Goal: Information Seeking & Learning: Learn about a topic

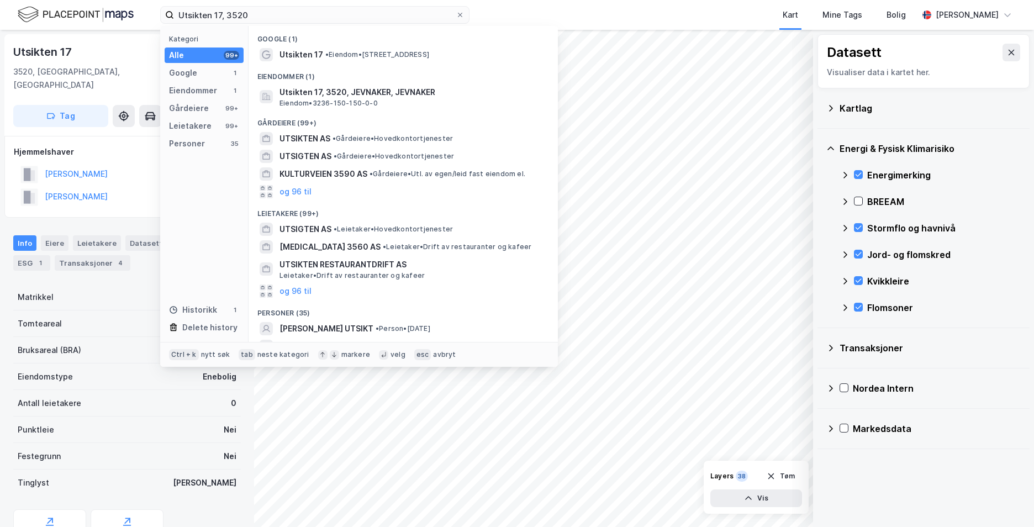
click at [258, 12] on input "Utsikten 17, 3520" at bounding box center [315, 15] width 282 height 17
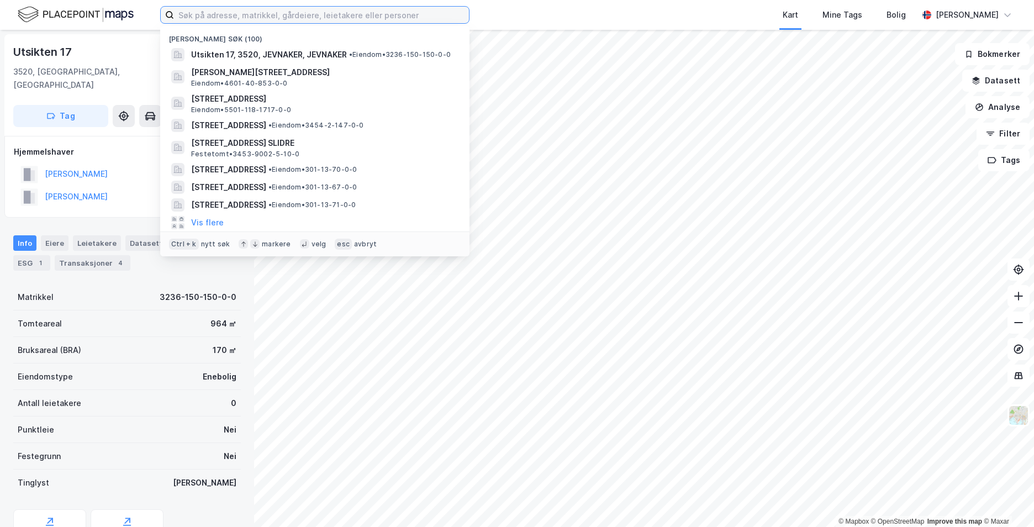
click at [424, 14] on input at bounding box center [321, 15] width 295 height 17
click at [340, 12] on input at bounding box center [321, 15] width 295 height 17
click at [293, 16] on input at bounding box center [321, 15] width 295 height 17
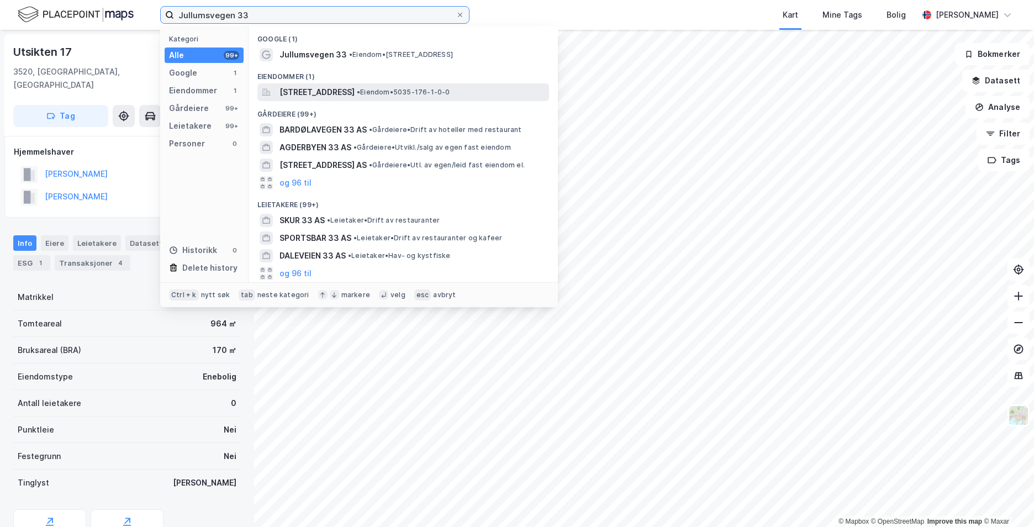
type input "Jullumsvegen 33"
click at [355, 88] on span "[STREET_ADDRESS]" at bounding box center [316, 92] width 75 height 13
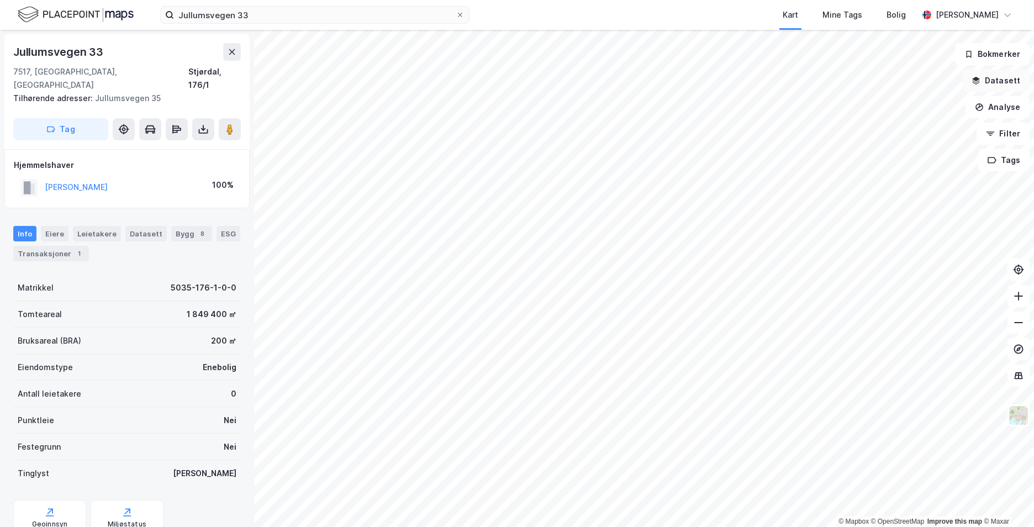
click at [986, 86] on button "Datasett" at bounding box center [995, 81] width 67 height 22
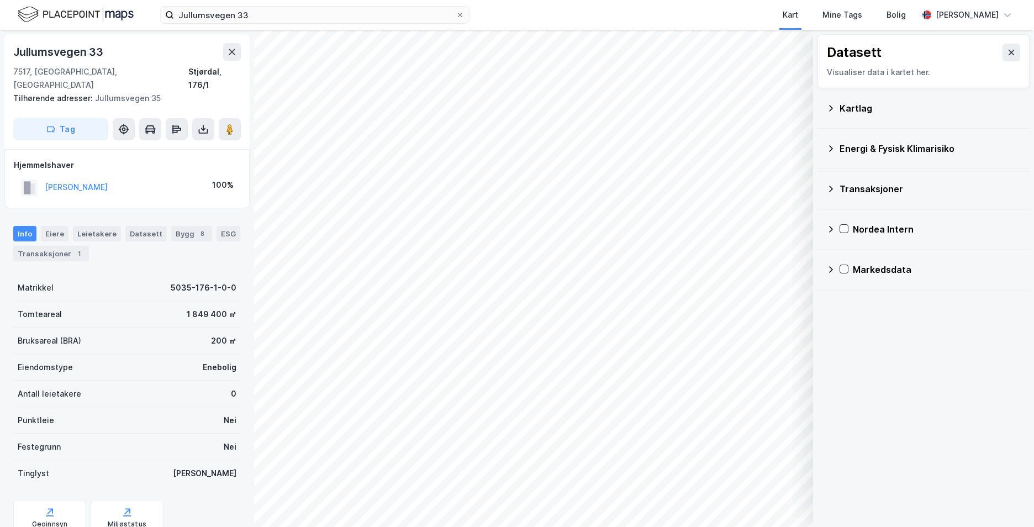
click at [830, 151] on icon at bounding box center [831, 148] width 4 height 7
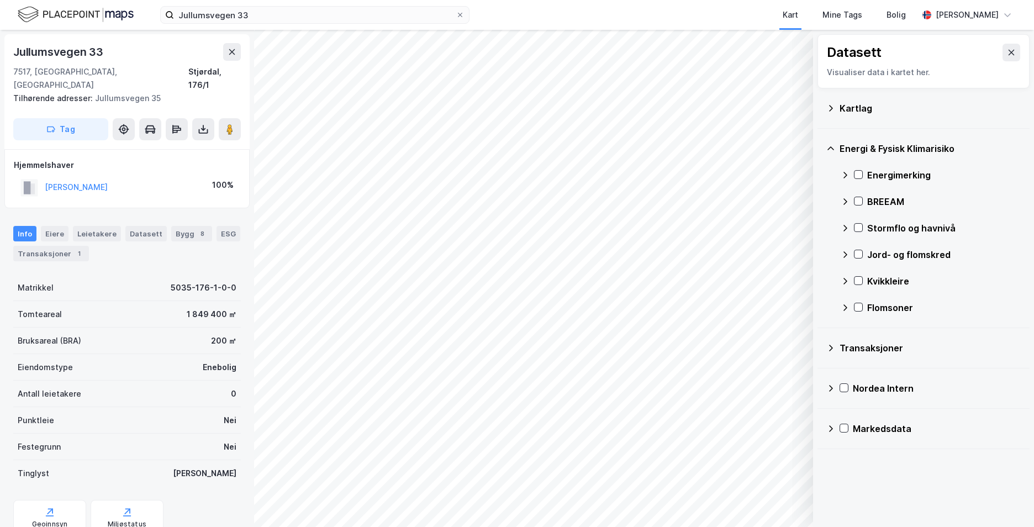
click at [833, 107] on icon at bounding box center [830, 108] width 9 height 9
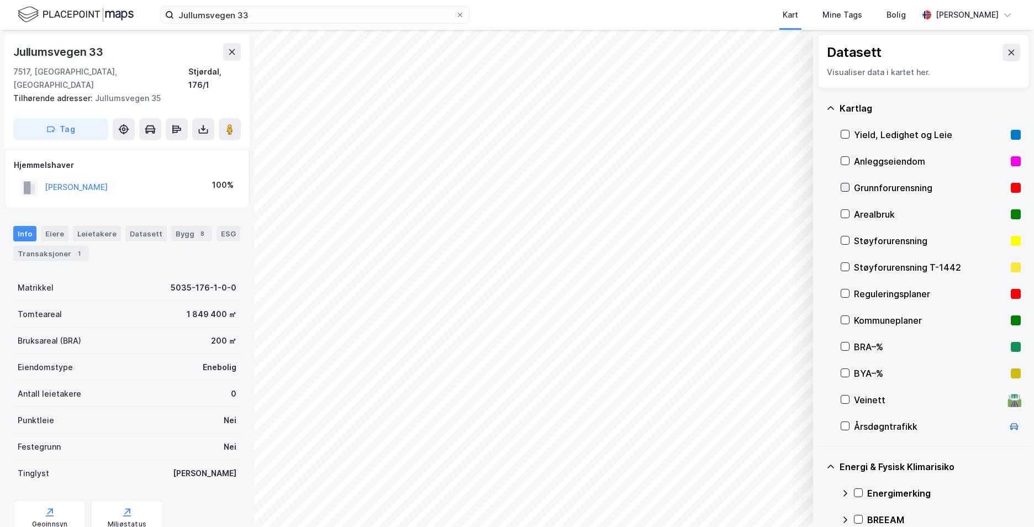
click at [842, 186] on icon at bounding box center [845, 187] width 8 height 8
click at [828, 107] on icon at bounding box center [830, 108] width 9 height 9
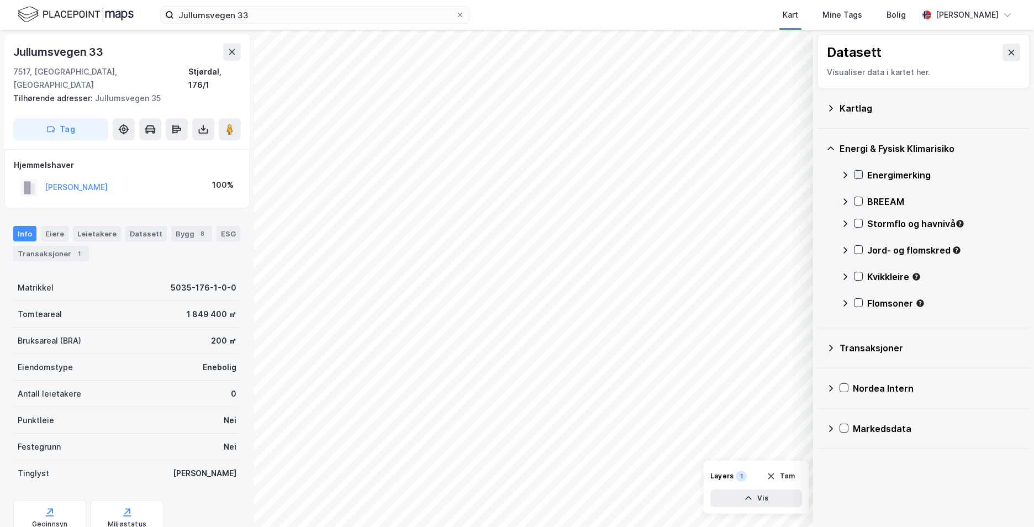
click at [861, 174] on icon at bounding box center [858, 175] width 8 height 8
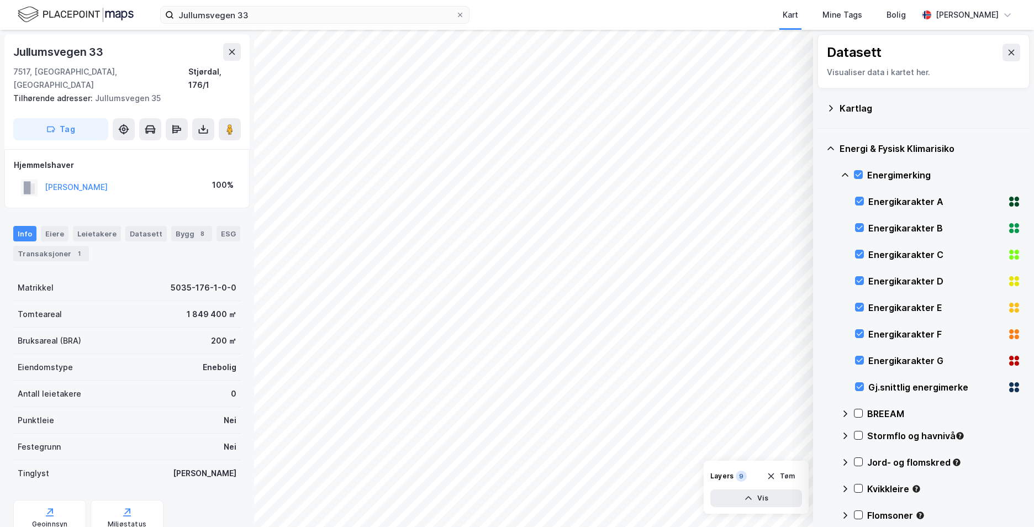
click at [845, 173] on icon at bounding box center [845, 175] width 9 height 9
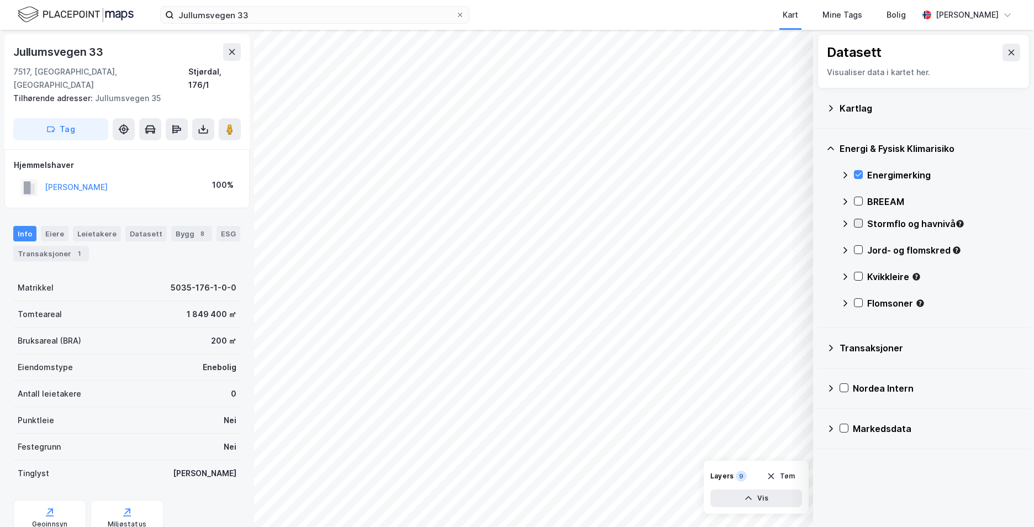
click at [858, 224] on icon at bounding box center [859, 223] width 6 height 4
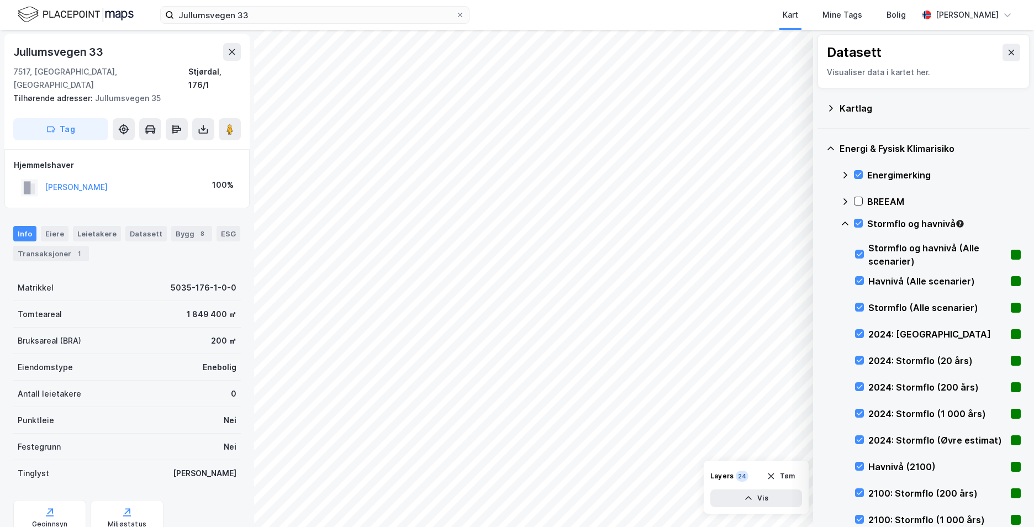
click at [848, 223] on icon at bounding box center [845, 223] width 9 height 9
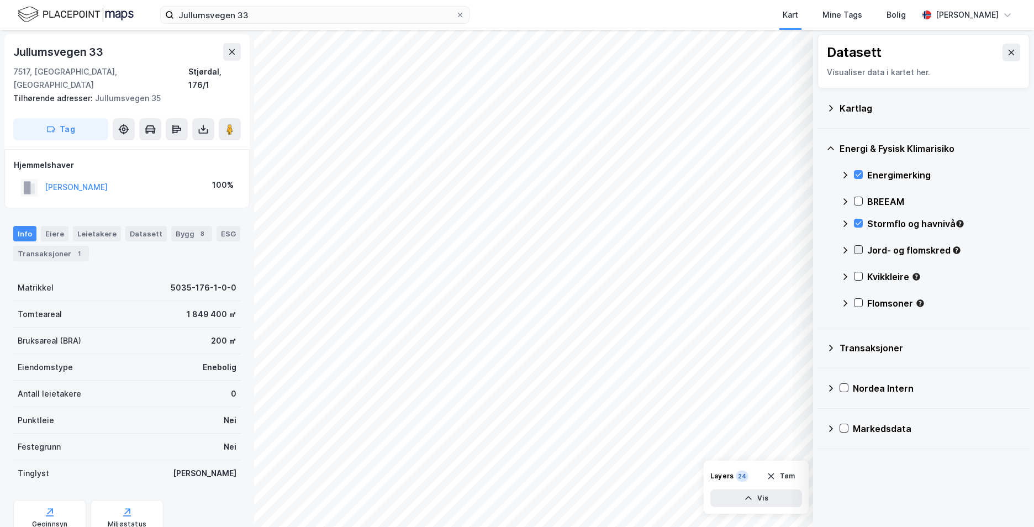
click at [854, 248] on icon at bounding box center [858, 250] width 8 height 8
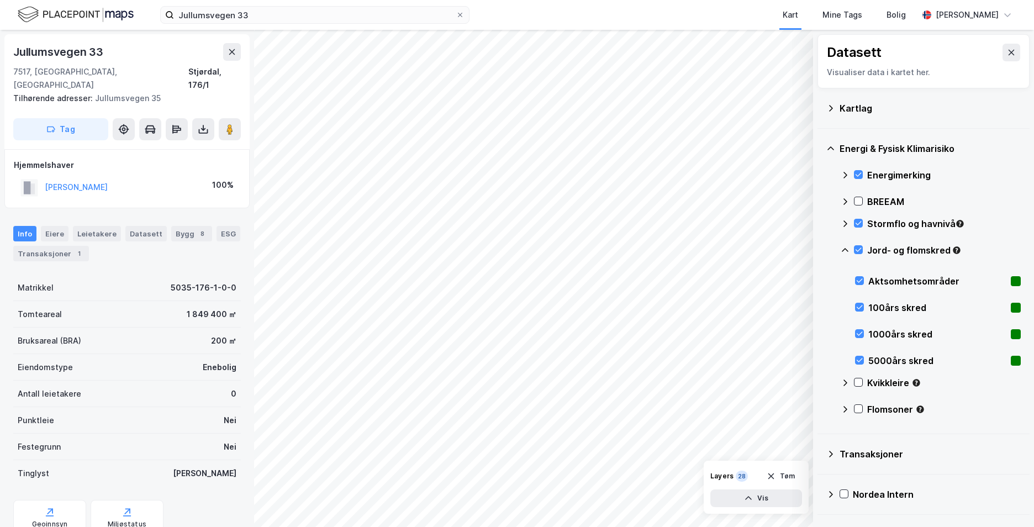
click at [845, 246] on icon at bounding box center [845, 250] width 9 height 9
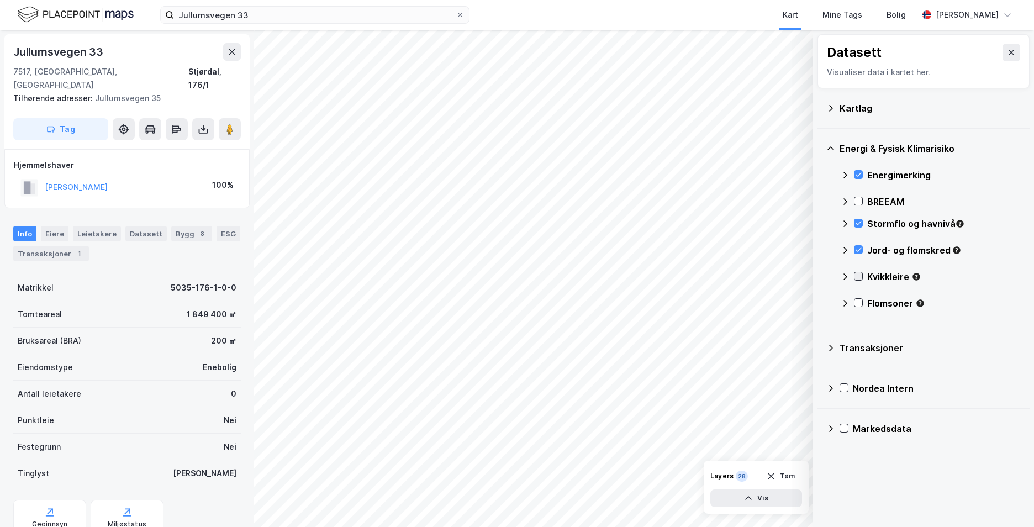
click at [859, 275] on icon at bounding box center [858, 276] width 8 height 8
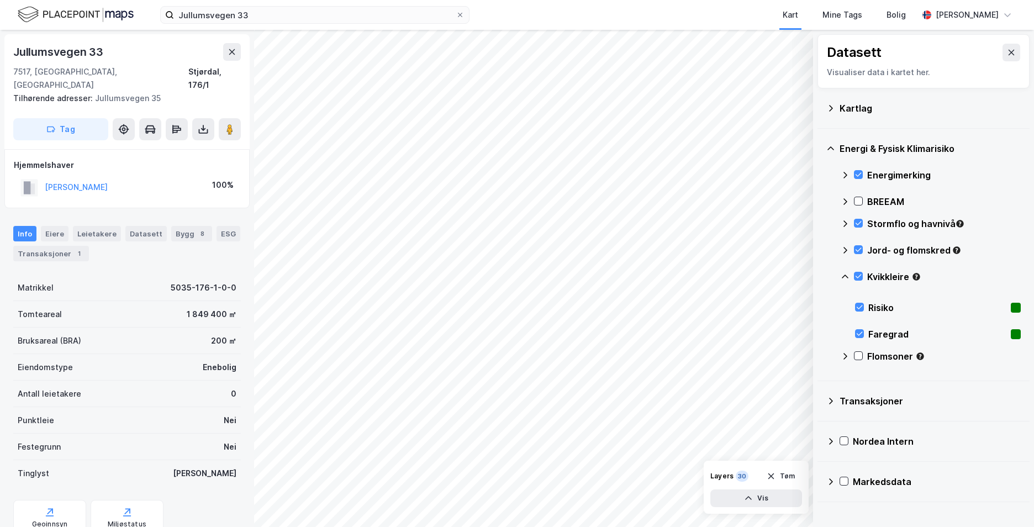
click at [848, 277] on icon at bounding box center [845, 276] width 9 height 9
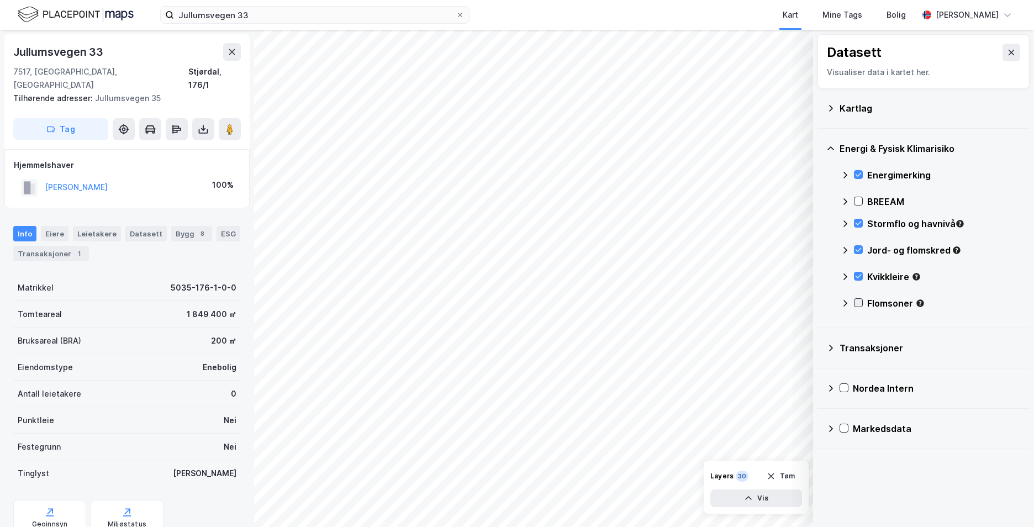
click at [858, 302] on icon at bounding box center [858, 303] width 8 height 8
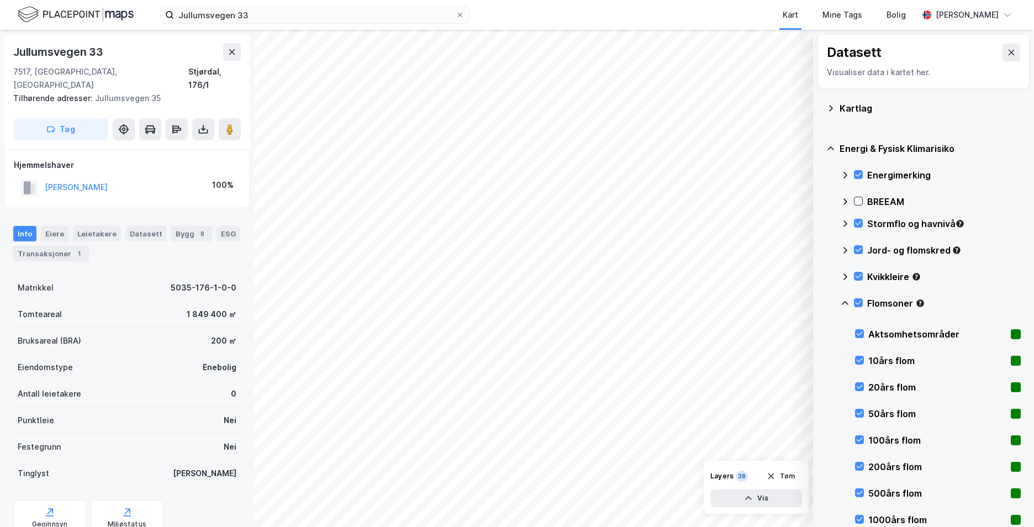
click at [844, 301] on icon at bounding box center [845, 303] width 9 height 9
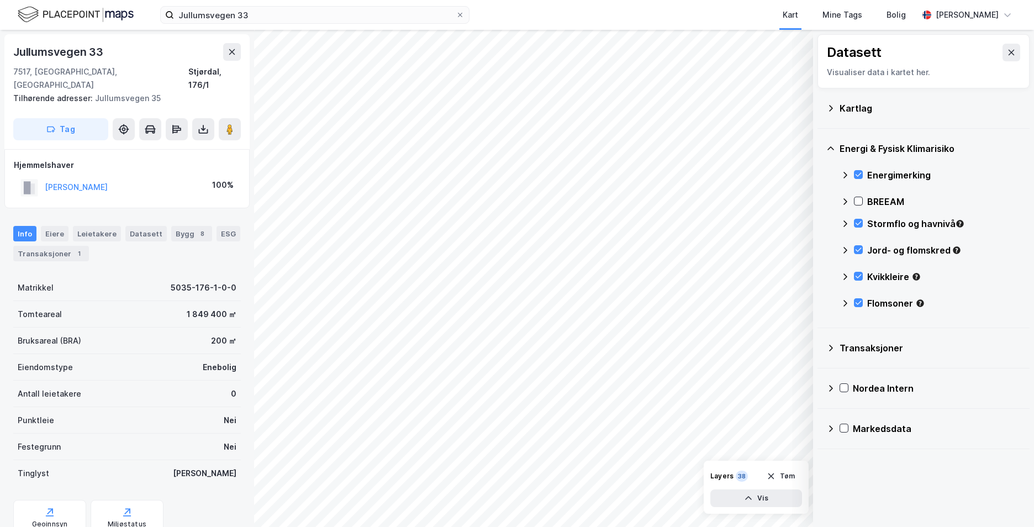
drag, startPoint x: 10, startPoint y: 36, endPoint x: 21, endPoint y: 43, distance: 13.2
click at [21, 43] on div "[STREET_ADDRESS] Tilhørende adresser: [STREET_ADDRESS] Tag" at bounding box center [126, 91] width 245 height 115
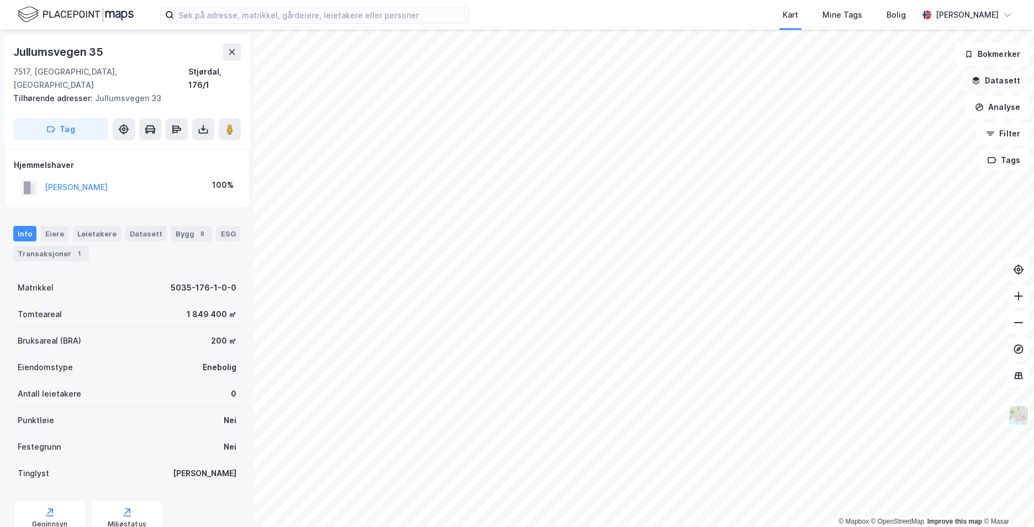
click at [1001, 82] on button "Datasett" at bounding box center [995, 81] width 67 height 22
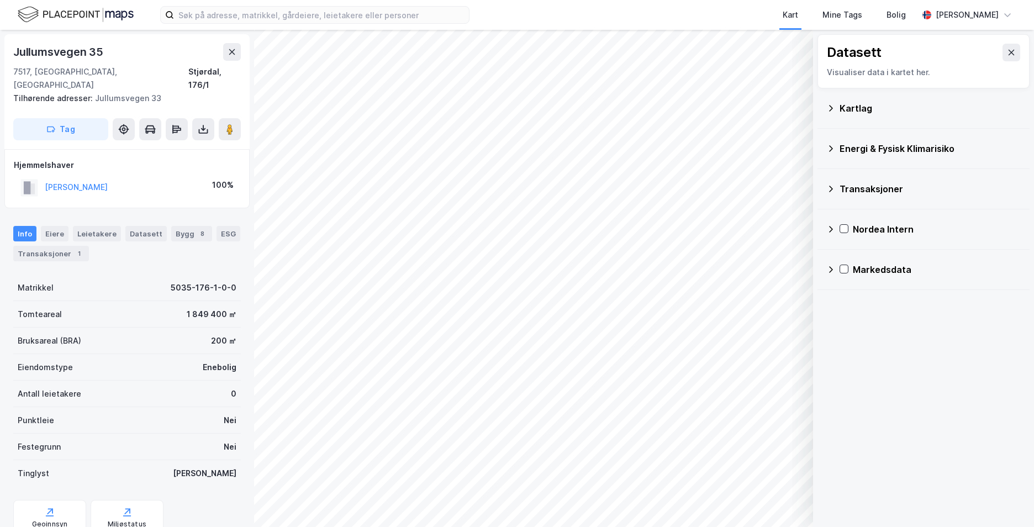
click at [832, 109] on icon at bounding box center [830, 108] width 9 height 9
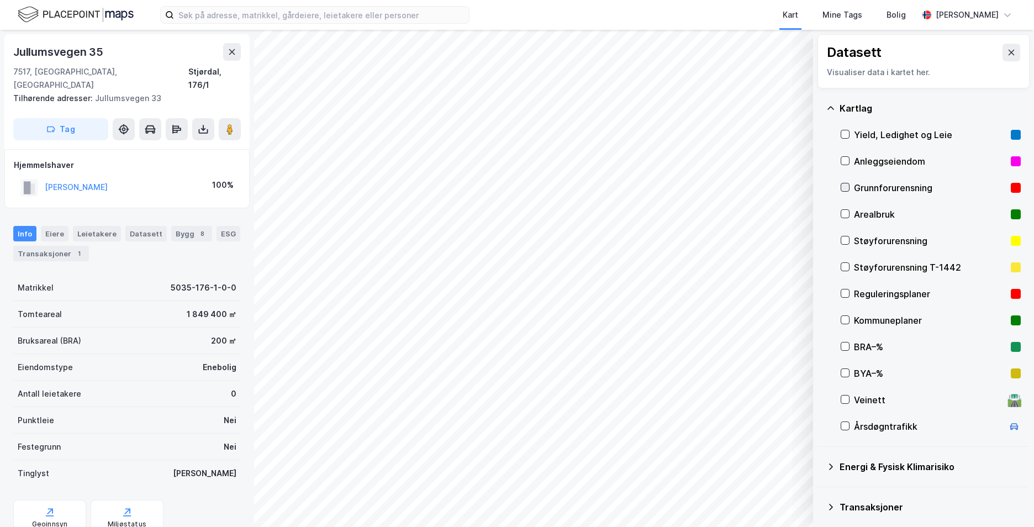
click at [848, 185] on div at bounding box center [845, 187] width 9 height 9
click at [829, 110] on icon at bounding box center [830, 108] width 9 height 9
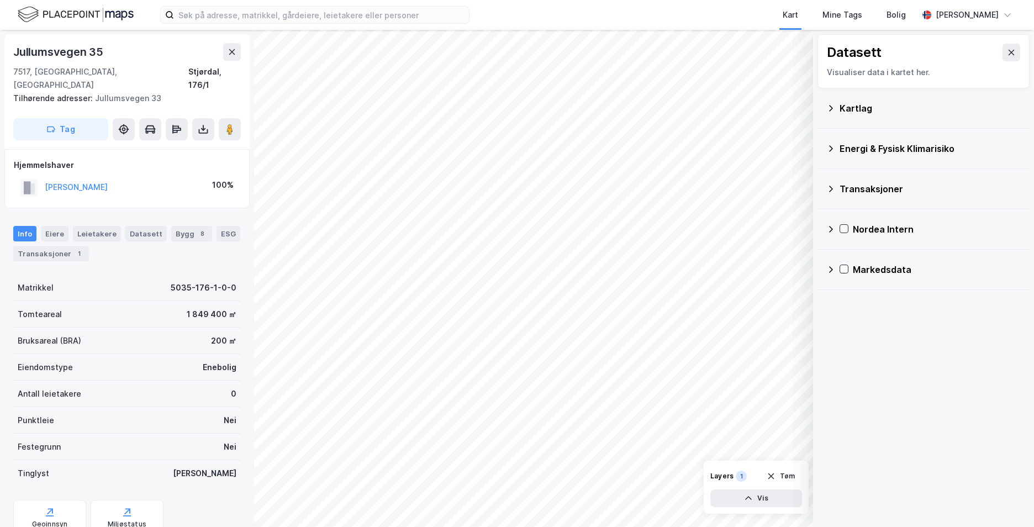
click at [830, 112] on icon at bounding box center [830, 108] width 9 height 9
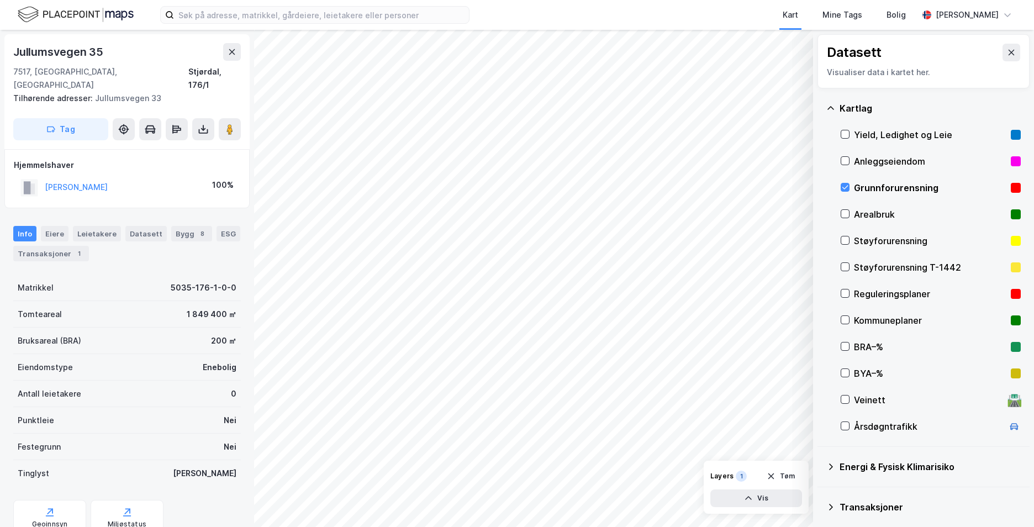
click at [830, 112] on icon at bounding box center [830, 108] width 9 height 9
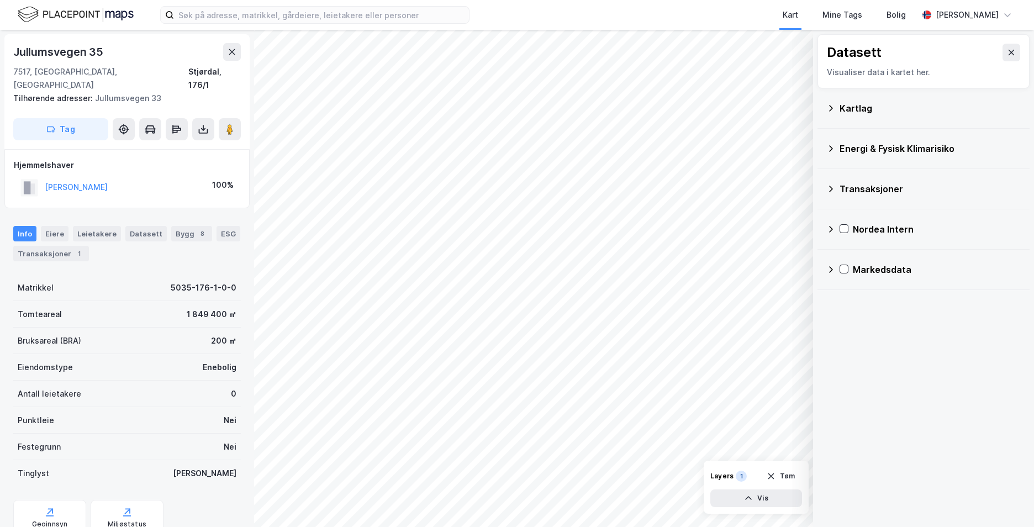
click at [828, 105] on icon at bounding box center [830, 108] width 9 height 9
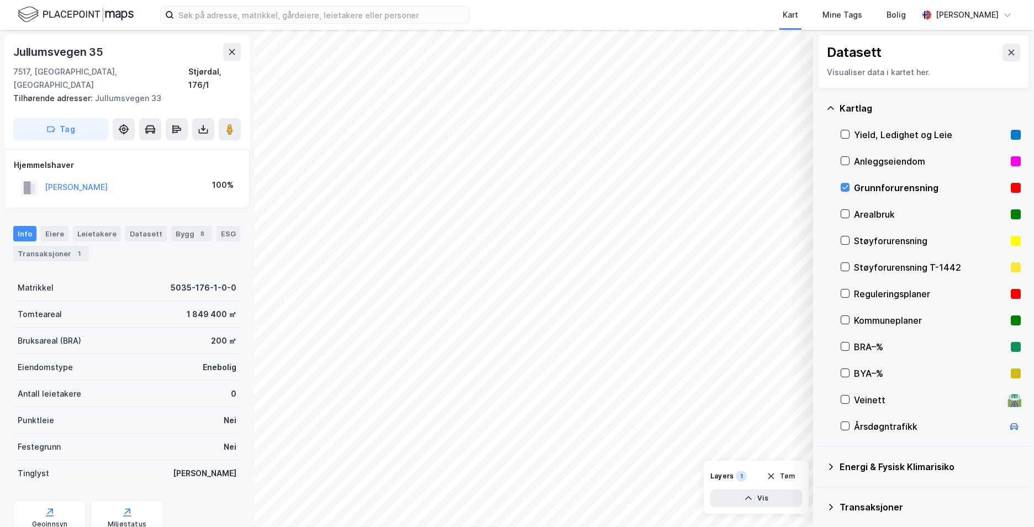
click at [828, 105] on icon at bounding box center [830, 108] width 9 height 9
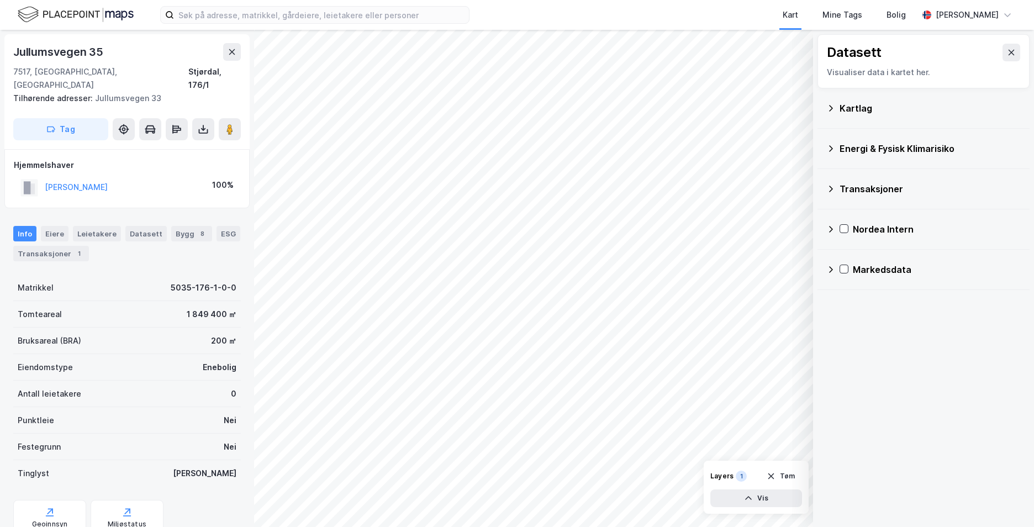
click at [829, 150] on icon at bounding box center [830, 148] width 9 height 9
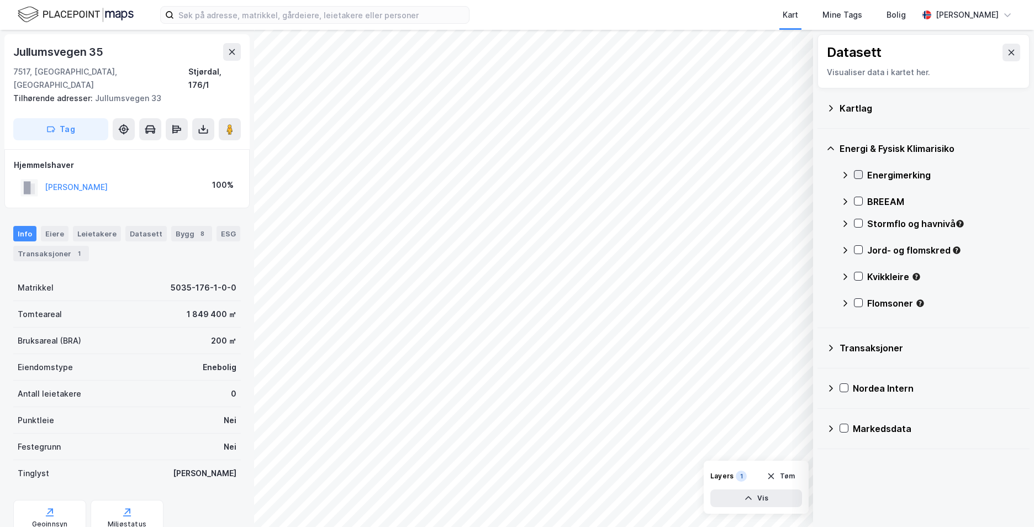
click at [857, 177] on icon at bounding box center [858, 175] width 8 height 8
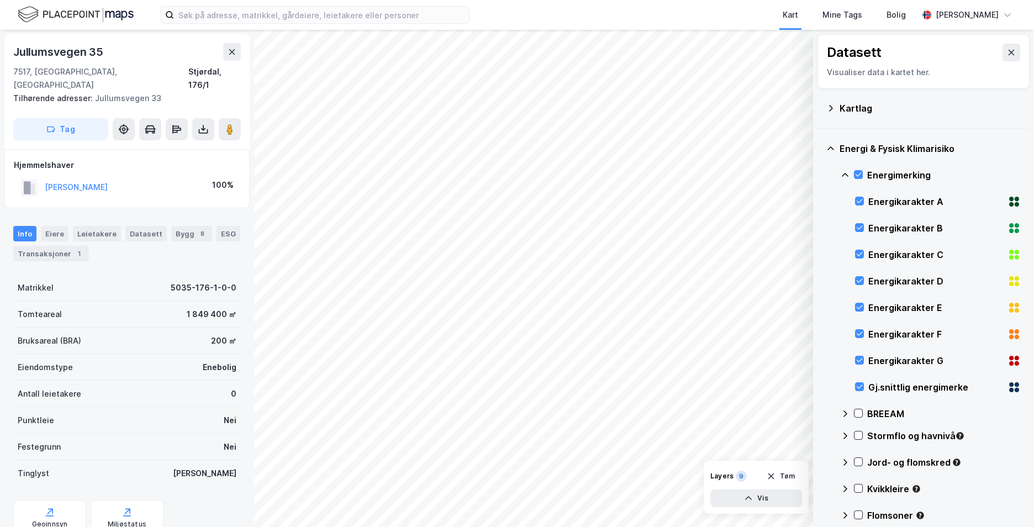
click at [845, 173] on icon at bounding box center [845, 175] width 7 height 4
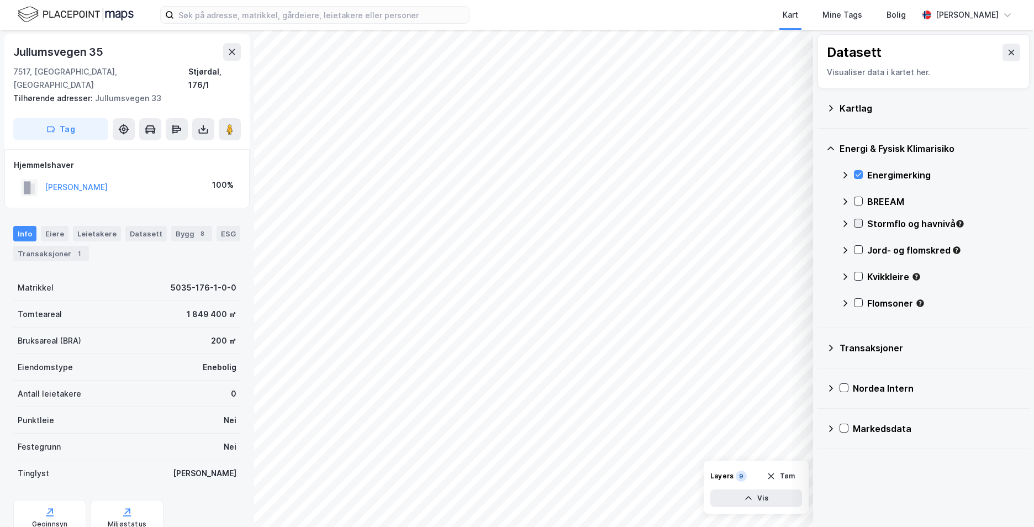
click at [859, 225] on icon at bounding box center [858, 223] width 8 height 8
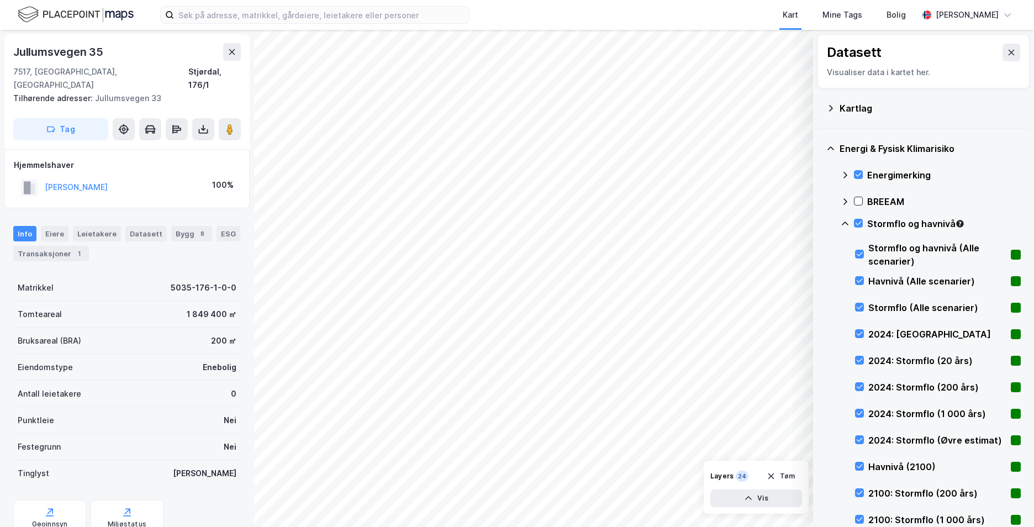
click at [844, 224] on icon at bounding box center [845, 223] width 9 height 9
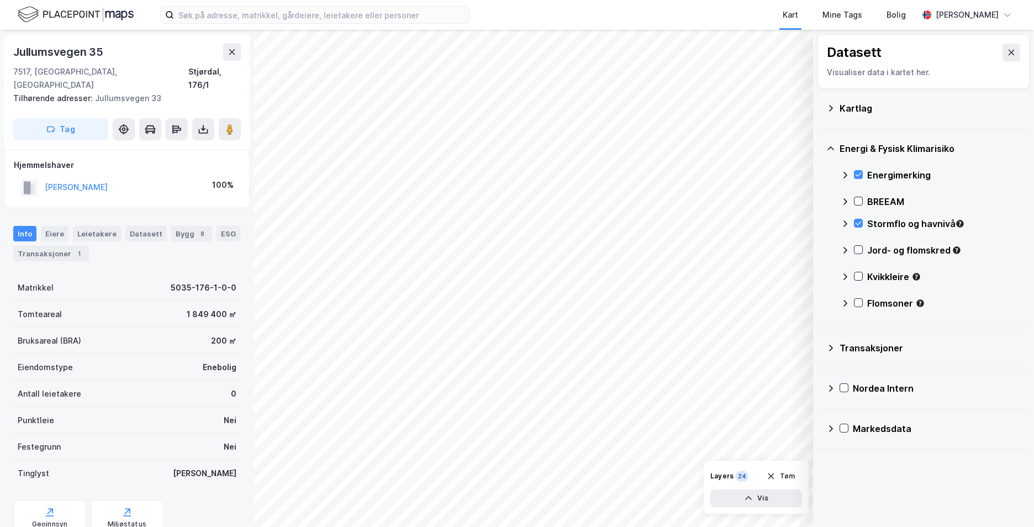
click at [853, 248] on div "Jord- og flomskred" at bounding box center [931, 254] width 180 height 27
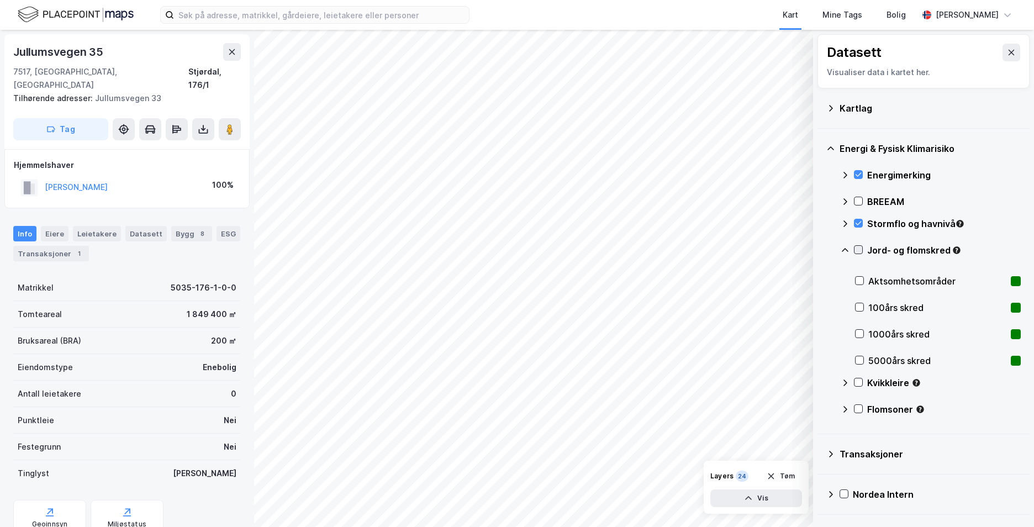
click at [857, 247] on icon at bounding box center [858, 250] width 8 height 8
click at [840, 245] on div "Energi & Fysisk Klimarisiko Energimerking BREEAM Stormflo og havnivå Jord- og f…" at bounding box center [923, 281] width 212 height 305
click at [847, 246] on icon at bounding box center [845, 250] width 9 height 9
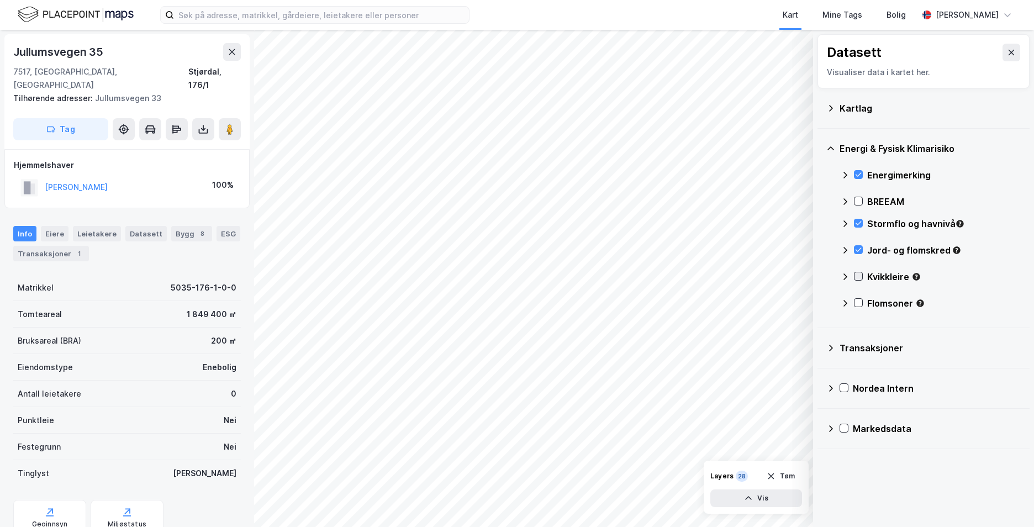
click at [862, 276] on div at bounding box center [858, 276] width 9 height 9
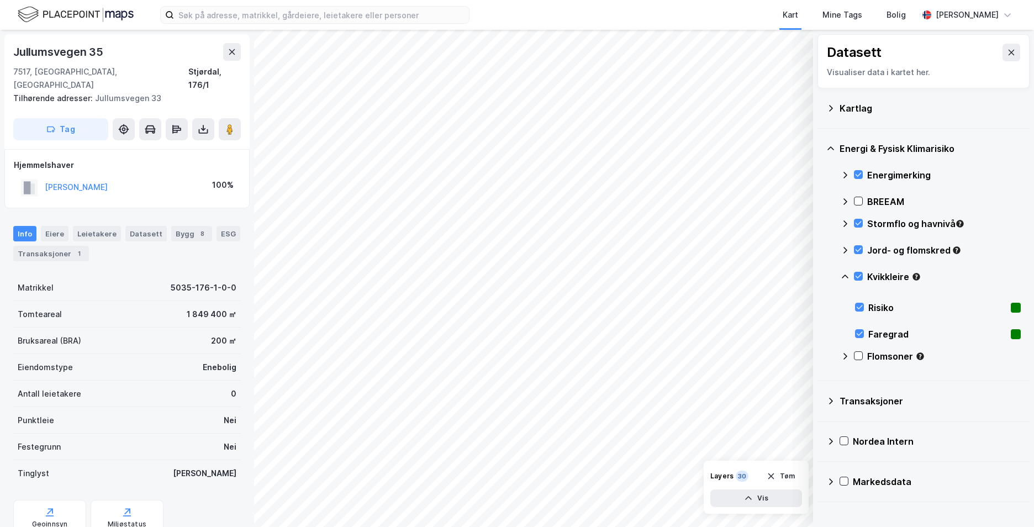
click at [844, 277] on icon at bounding box center [845, 276] width 9 height 9
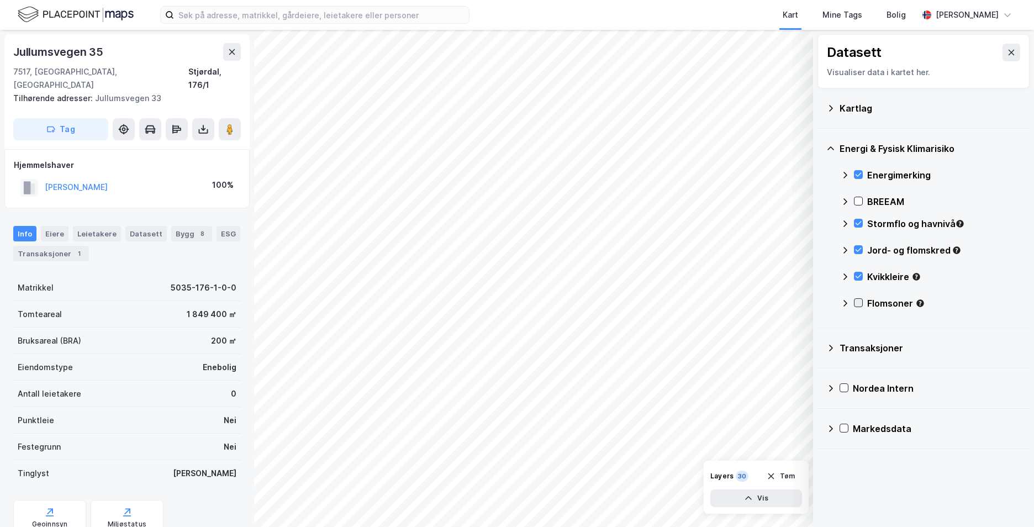
click at [856, 303] on icon at bounding box center [858, 303] width 8 height 8
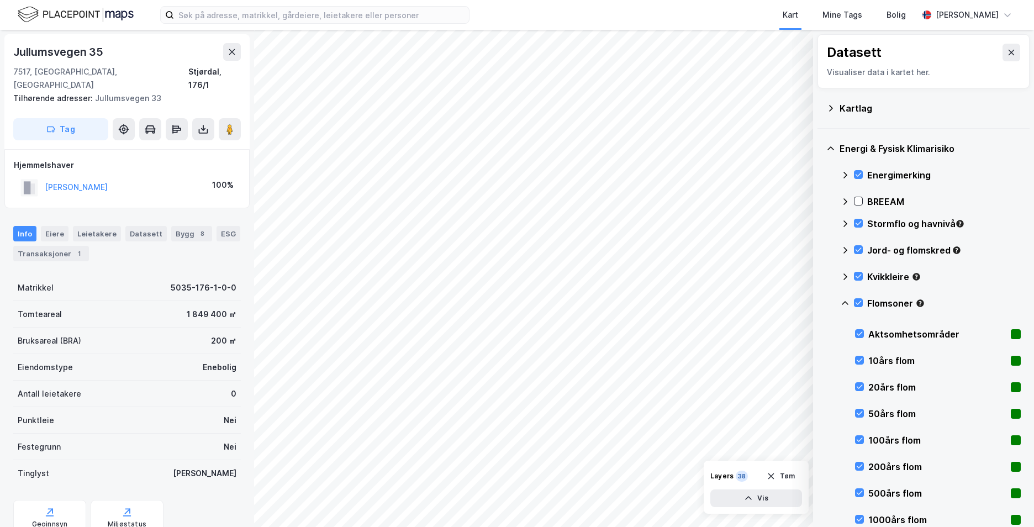
click at [842, 305] on icon at bounding box center [845, 303] width 9 height 9
